Goal: Complete application form

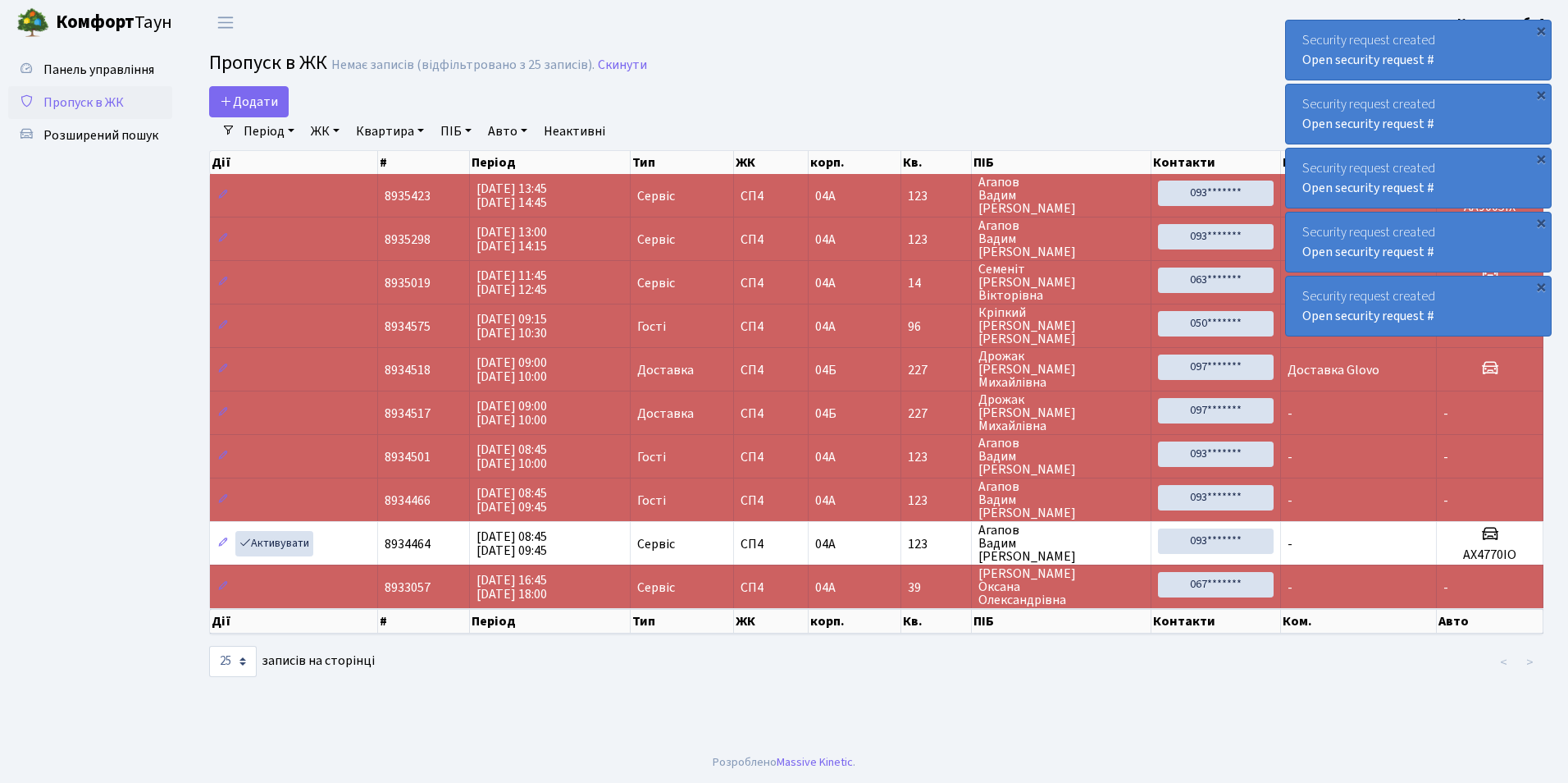
select select "25"
drag, startPoint x: 0, startPoint y: 0, endPoint x: 264, endPoint y: 96, distance: 280.9
click at [264, 96] on span "Додати" at bounding box center [249, 101] width 58 height 19
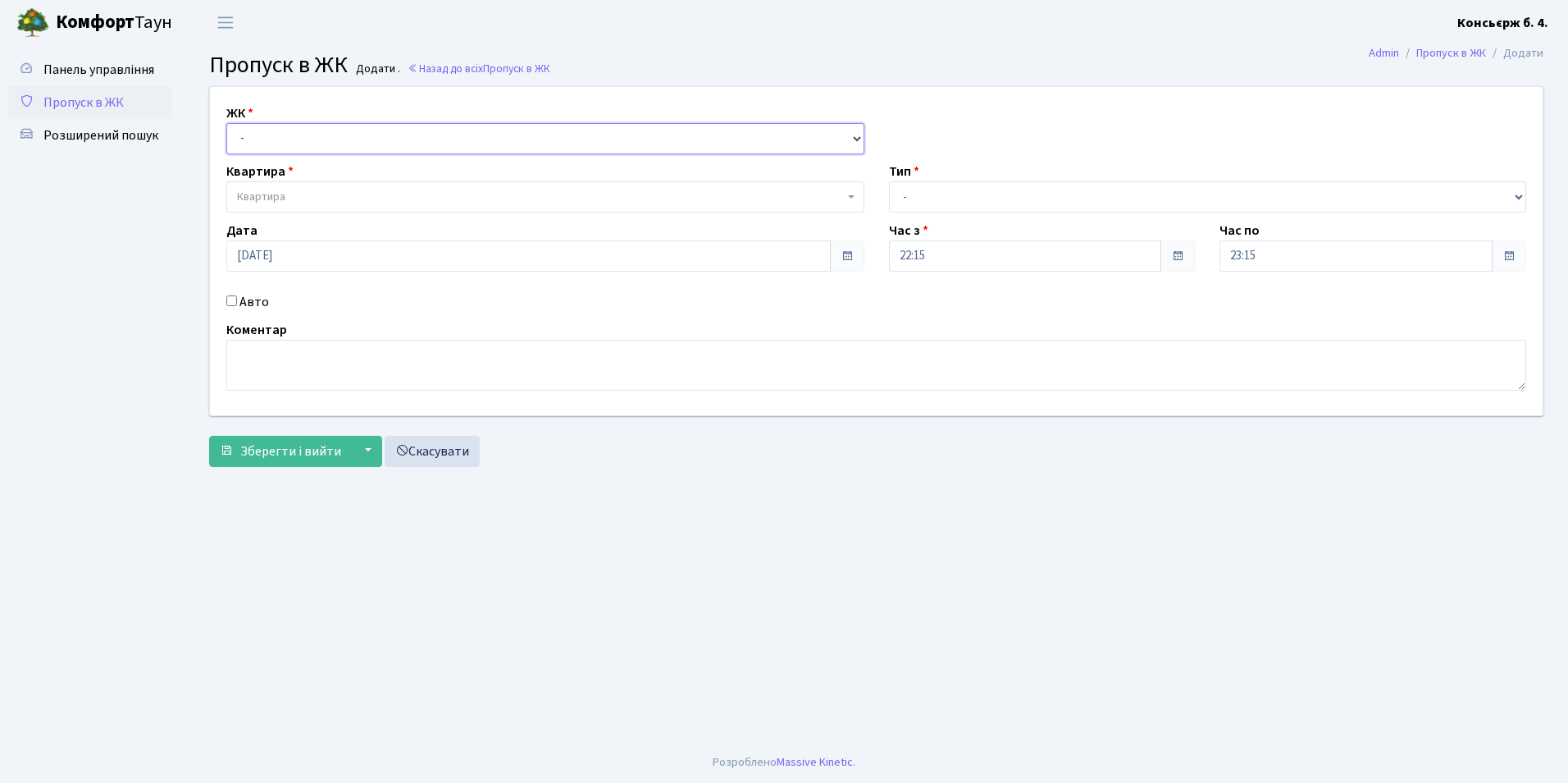
click at [344, 145] on select "- СП4, Столичне шосе, 5" at bounding box center [545, 138] width 638 height 31
select select "325"
click at [226, 123] on select "- СП4, Столичне шосе, 5" at bounding box center [545, 138] width 638 height 31
select select
click at [330, 193] on span "Квартира" at bounding box center [540, 197] width 607 height 17
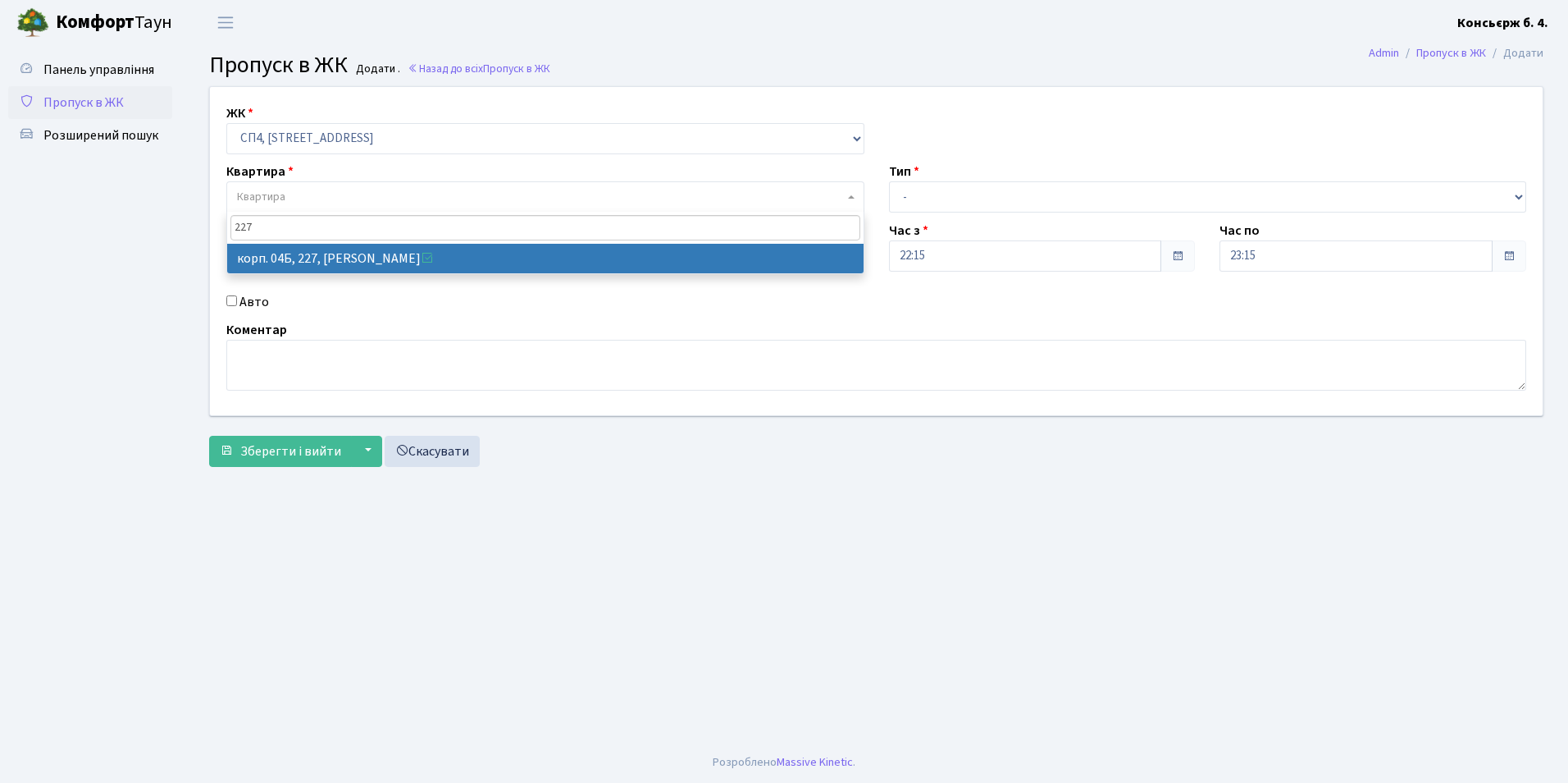
type input "227"
select select "21255"
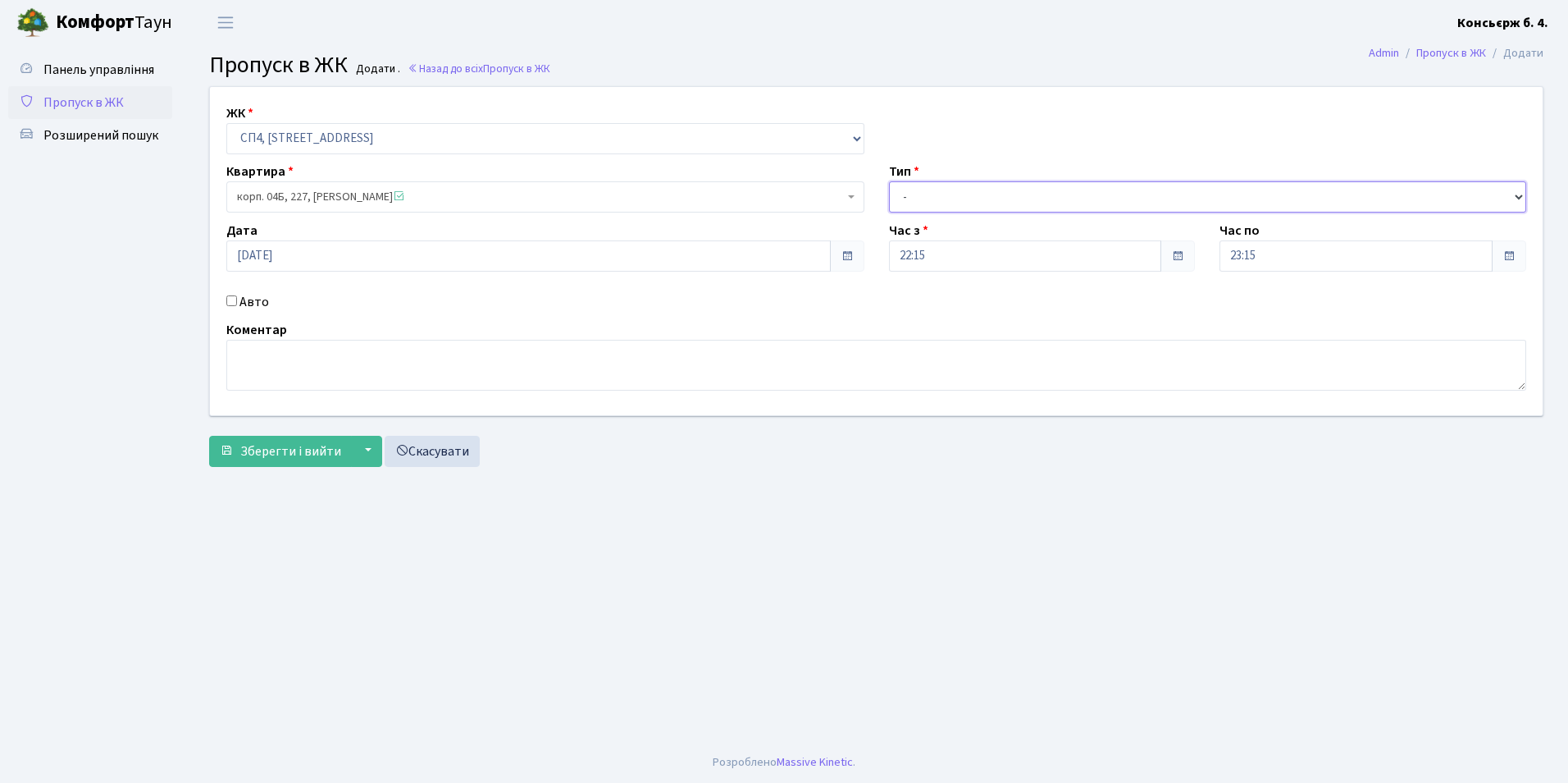
click at [940, 187] on select "- Доставка Таксі Гості Сервіс" at bounding box center [1207, 197] width 638 height 31
select select "1"
click at [889, 181] on select "- Доставка Таксі Гості Сервіс" at bounding box center [1207, 197] width 638 height 31
click at [709, 361] on textarea at bounding box center [876, 365] width 1300 height 51
type textarea "доставка Glovo"
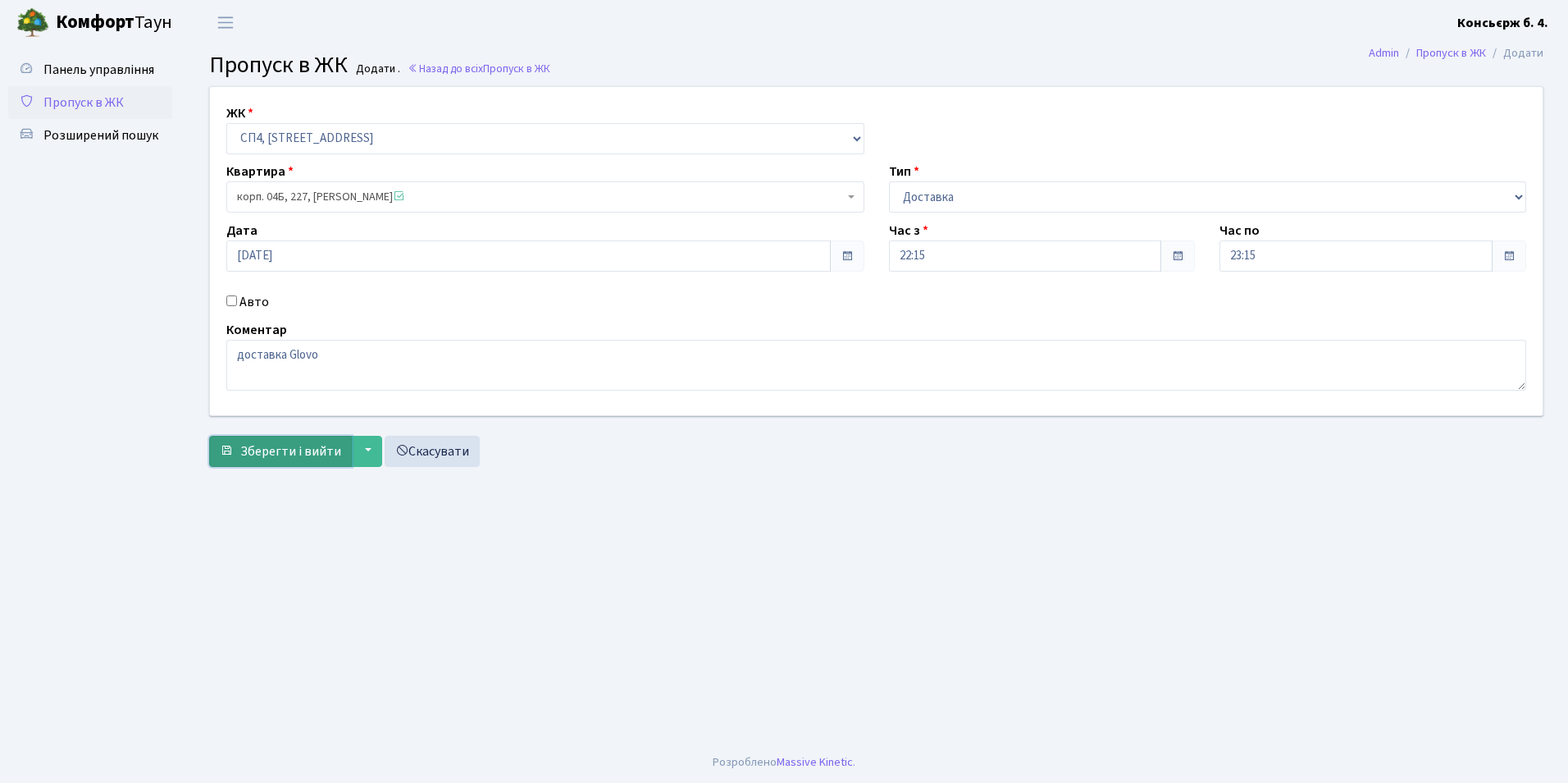
click at [288, 448] on span "Зберегти і вийти" at bounding box center [290, 451] width 100 height 19
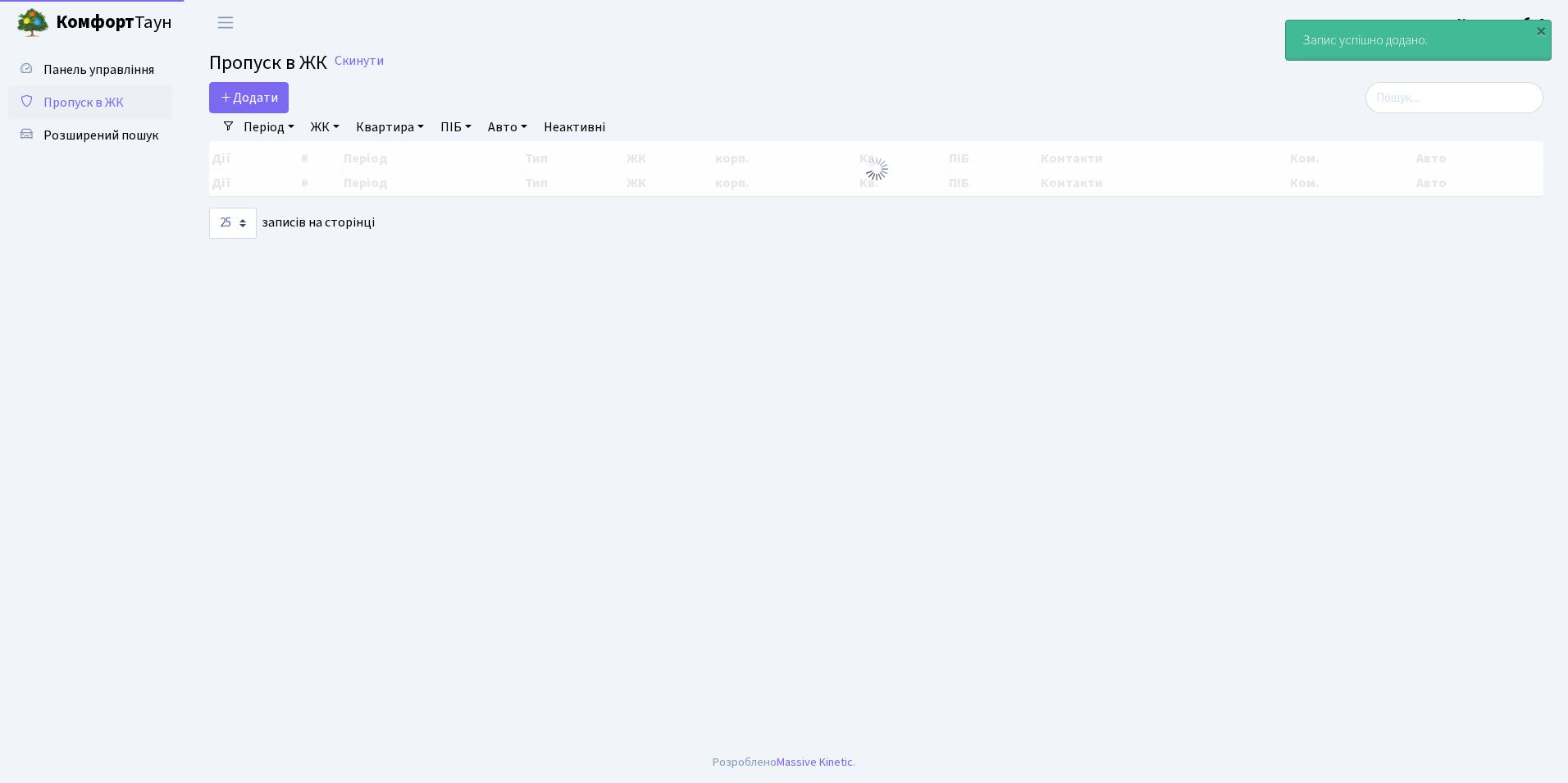
select select "25"
